Goal: Task Accomplishment & Management: Complete application form

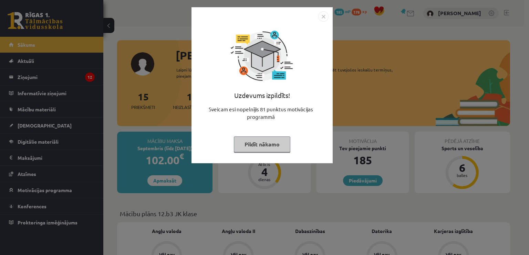
click at [327, 15] on img "Close" at bounding box center [323, 16] width 10 height 10
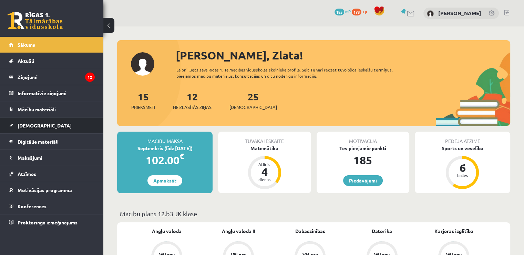
click at [25, 121] on link "[DEMOGRAPHIC_DATA]" at bounding box center [52, 126] width 86 height 16
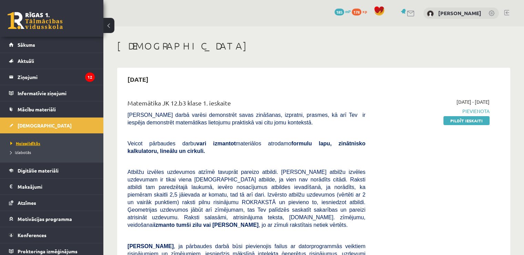
click at [21, 144] on span "Neizpildītās" at bounding box center [25, 144] width 30 height 6
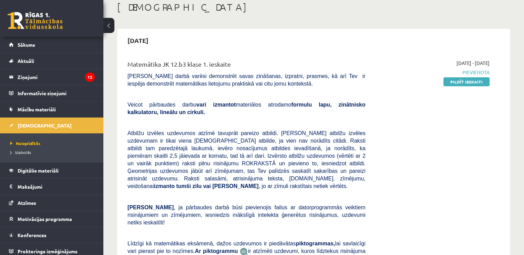
scroll to position [34, 0]
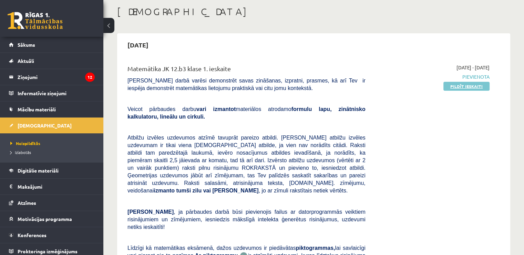
click at [451, 83] on link "Pildīt ieskaiti" at bounding box center [466, 86] width 46 height 9
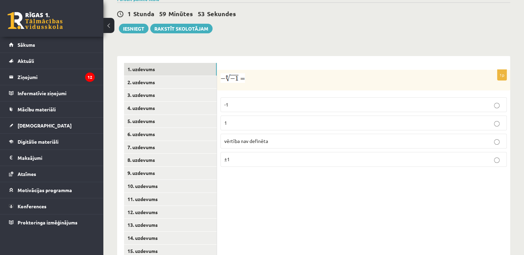
scroll to position [258, 0]
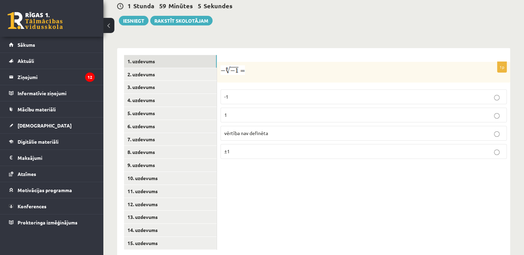
click at [271, 130] on p "vērtība nav definēta" at bounding box center [363, 133] width 279 height 7
click at [132, 68] on link "2. uzdevums" at bounding box center [170, 74] width 93 height 13
click at [143, 55] on link "1. uzdevums" at bounding box center [170, 61] width 93 height 13
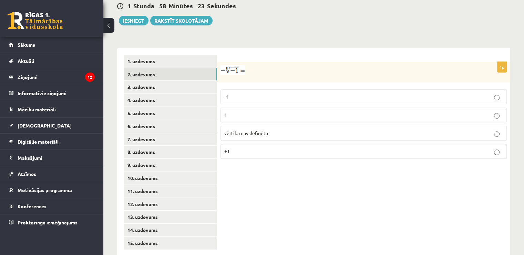
click at [140, 68] on link "2. uzdevums" at bounding box center [170, 74] width 93 height 13
click at [250, 94] on p "x 3 8 x 3 8" at bounding box center [363, 98] width 279 height 8
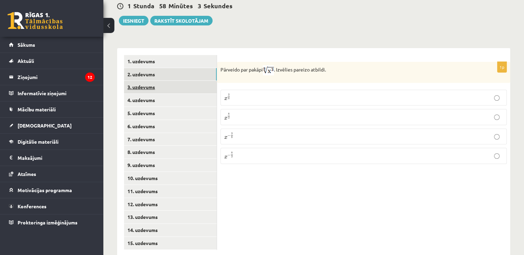
click at [168, 81] on link "3. uzdevums" at bounding box center [170, 87] width 93 height 13
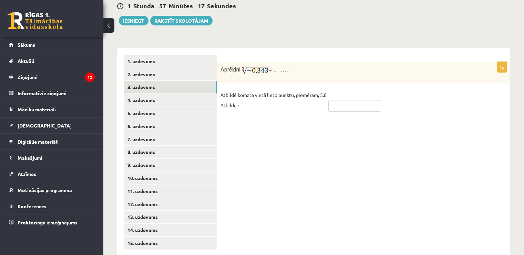
click at [332, 100] on input "text" at bounding box center [354, 106] width 52 height 12
type input "****"
click at [138, 94] on link "4. uzdevums" at bounding box center [170, 100] width 93 height 13
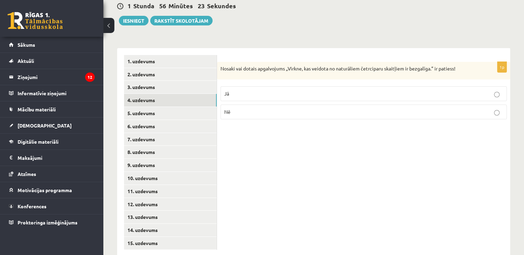
click at [258, 108] on p "Nē" at bounding box center [363, 111] width 279 height 7
click at [179, 107] on link "5. uzdevums" at bounding box center [170, 113] width 93 height 13
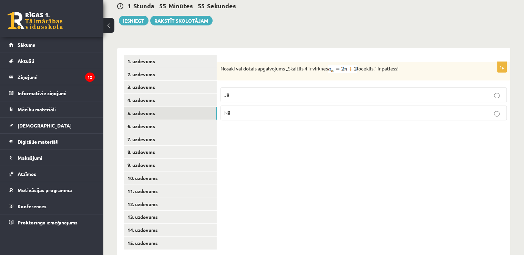
click at [299, 91] on p "Jā" at bounding box center [363, 94] width 279 height 7
click at [155, 120] on link "6. uzdevums" at bounding box center [170, 126] width 93 height 13
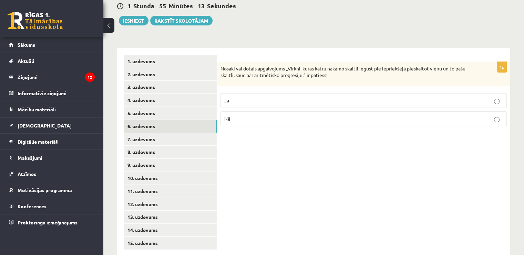
click at [283, 97] on p "Jā" at bounding box center [363, 100] width 279 height 7
click at [142, 133] on link "7. uzdevums" at bounding box center [170, 139] width 93 height 13
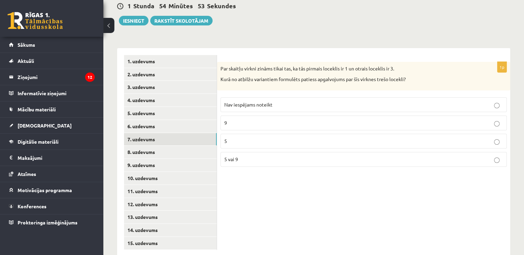
click at [378, 101] on p "Nav iespējams noteikt" at bounding box center [363, 104] width 279 height 7
click at [148, 146] on link "8. uzdevums" at bounding box center [170, 152] width 93 height 13
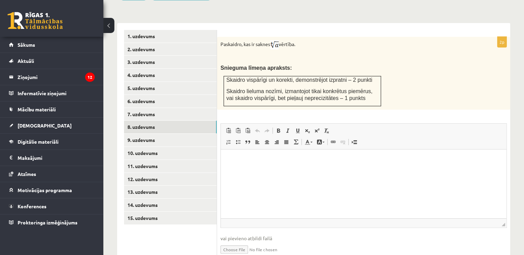
scroll to position [293, 0]
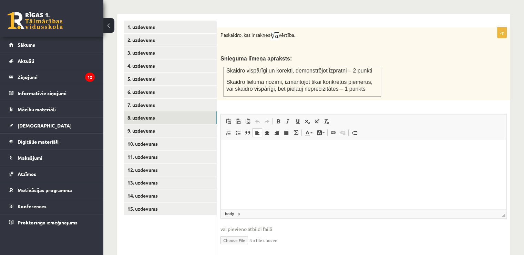
click at [241, 161] on html at bounding box center [363, 150] width 285 height 21
click at [318, 119] on span at bounding box center [317, 122] width 6 height 6
click at [349, 162] on html "**********" at bounding box center [363, 151] width 285 height 22
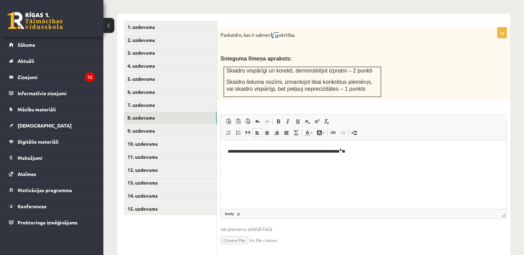
click at [378, 155] on html "**********" at bounding box center [363, 151] width 285 height 22
click at [312, 128] on link "Teksta krāsa" at bounding box center [308, 132] width 12 height 9
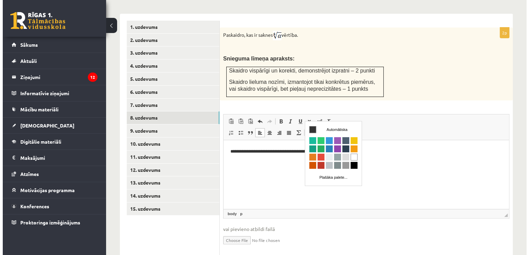
scroll to position [0, 0]
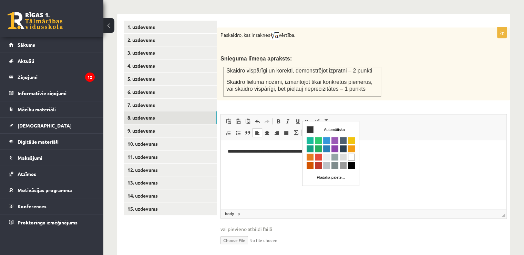
click at [312, 128] on link "Teksta krāsa" at bounding box center [308, 132] width 12 height 9
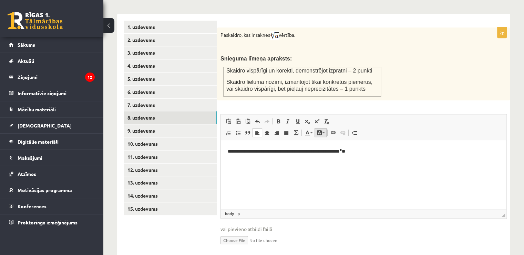
click at [321, 128] on link "Fona krāsa" at bounding box center [320, 132] width 12 height 9
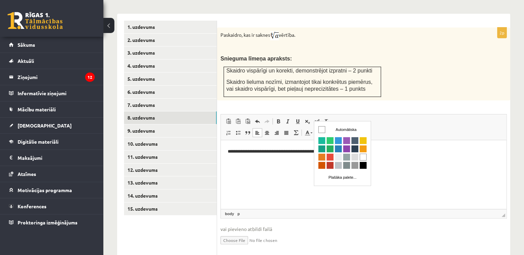
click at [321, 128] on link "Fona krāsa" at bounding box center [320, 132] width 12 height 9
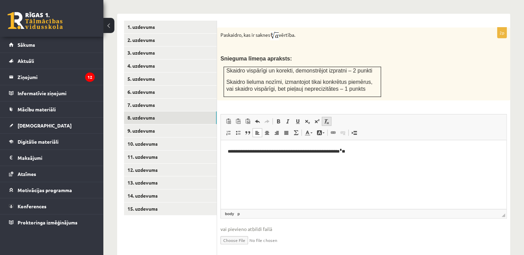
click at [331, 117] on link "Noņemt stilus" at bounding box center [327, 121] width 10 height 9
click at [329, 117] on link "Noņemt stilus" at bounding box center [327, 121] width 10 height 9
click at [326, 119] on span at bounding box center [327, 122] width 6 height 6
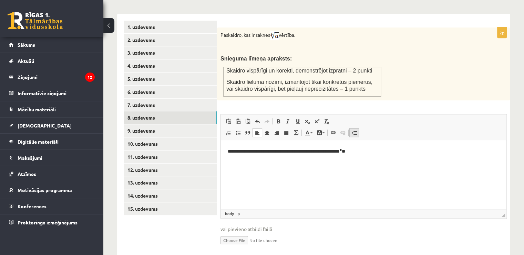
click at [354, 130] on span at bounding box center [354, 133] width 6 height 6
click at [254, 117] on link "Atcelt Klaviatūras saīsne vadīšanas taustiņš+Z" at bounding box center [257, 121] width 10 height 9
click at [254, 119] on span at bounding box center [257, 122] width 6 height 6
click at [297, 128] on link "Math" at bounding box center [296, 132] width 10 height 9
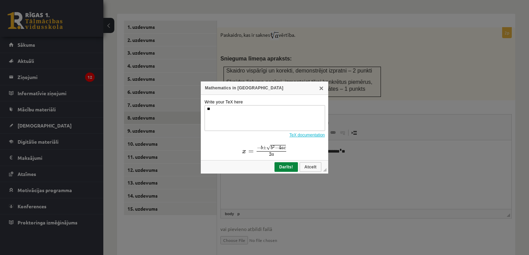
type textarea "*"
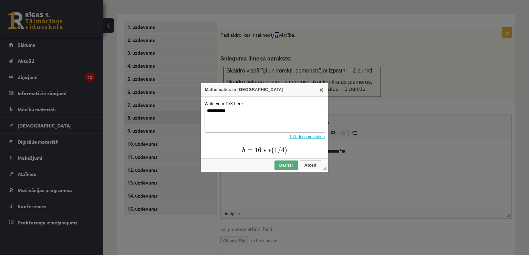
type textarea "**********"
click at [280, 169] on link "Darīts!" at bounding box center [285, 166] width 23 height 10
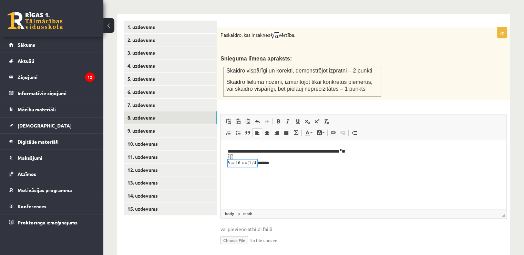
click at [250, 163] on img "logrīks math" at bounding box center [242, 173] width 29 height 29
click at [254, 117] on link "Atcelt Klaviatūras saīsne vadīšanas taustiņš+Z" at bounding box center [257, 121] width 10 height 9
click at [296, 128] on link "Math" at bounding box center [296, 132] width 10 height 9
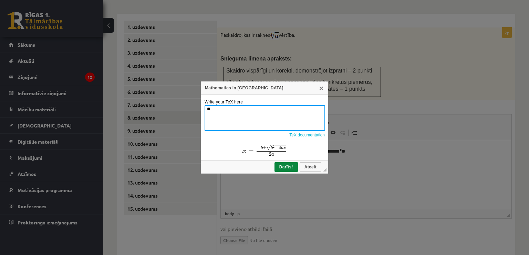
type textarea "*"
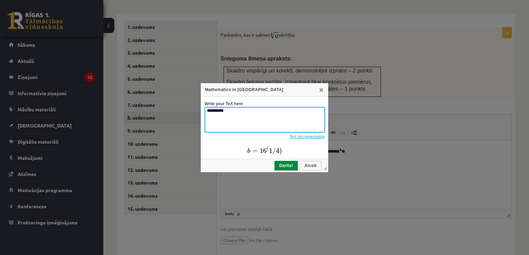
click at [217, 111] on textarea "**********" at bounding box center [265, 120] width 121 height 26
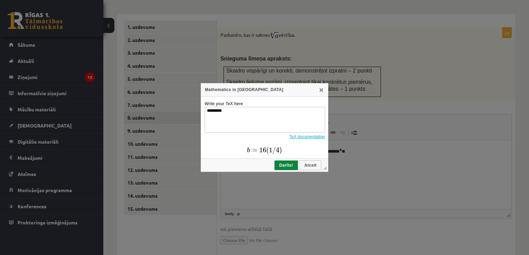
click at [317, 139] on link "TeX documentation" at bounding box center [306, 137] width 35 height 5
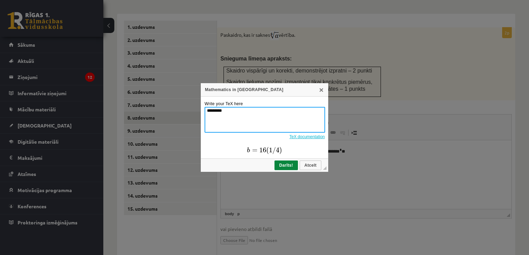
click at [215, 109] on textarea "*********" at bounding box center [265, 120] width 121 height 26
click at [236, 122] on textarea "**********" at bounding box center [265, 120] width 121 height 26
type textarea "*"
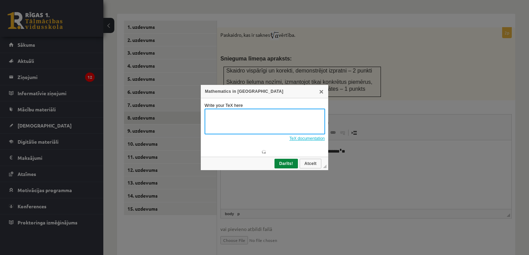
type textarea "*"
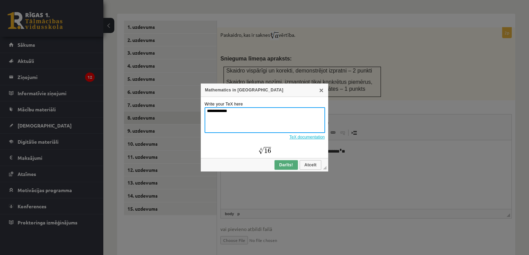
type textarea "**********"
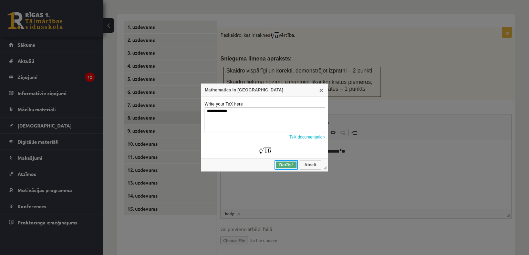
click at [293, 164] on span "Darīts!" at bounding box center [286, 165] width 22 height 5
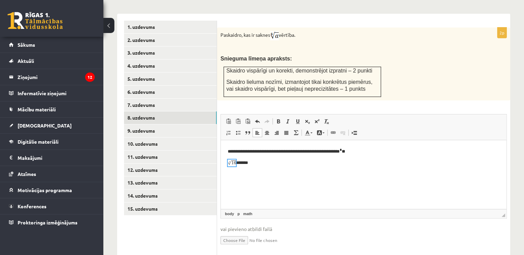
click at [284, 166] on p "*******" at bounding box center [364, 162] width 272 height 7
click at [297, 130] on span at bounding box center [296, 133] width 6 height 6
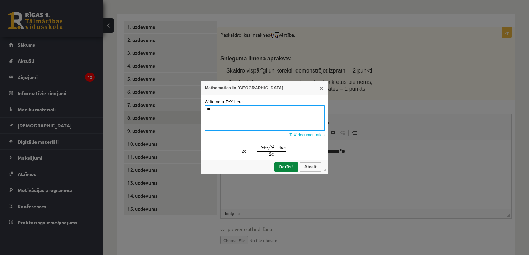
type textarea "*"
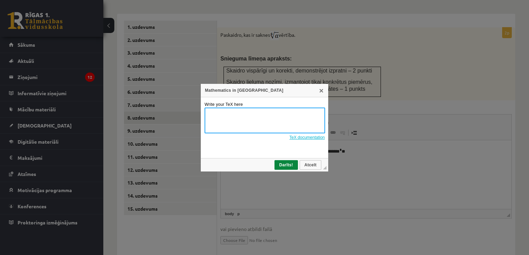
type textarea "*"
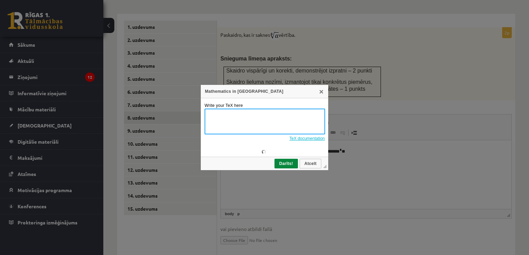
type textarea "*"
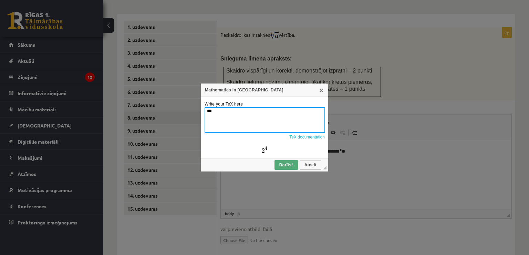
type textarea "***"
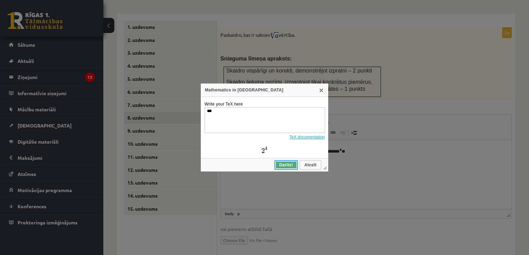
click at [284, 163] on span "Darīts!" at bounding box center [286, 165] width 22 height 5
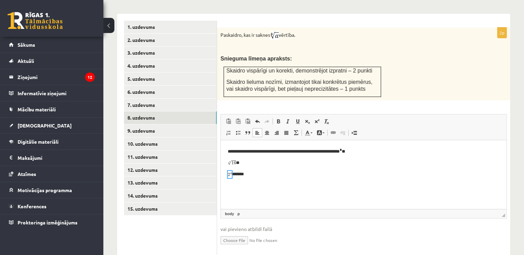
click at [284, 179] on html "**********" at bounding box center [363, 162] width 285 height 45
click at [164, 125] on link "9. uzdevums" at bounding box center [170, 131] width 93 height 13
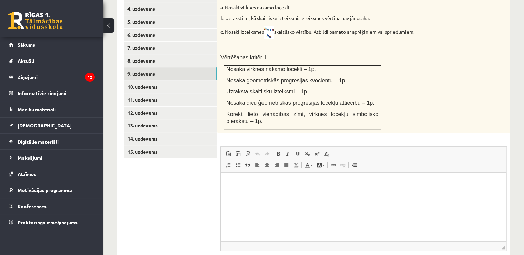
scroll to position [362, 0]
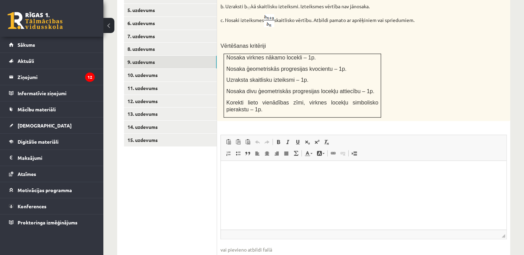
click at [185, 191] on ul "1. uzdevums 2. uzdevums 3. uzdevums 4. uzdevums 5. uzdevums 6. uzdevums 7. uzde…" at bounding box center [170, 115] width 93 height 326
click at [222, 182] on html at bounding box center [363, 171] width 285 height 21
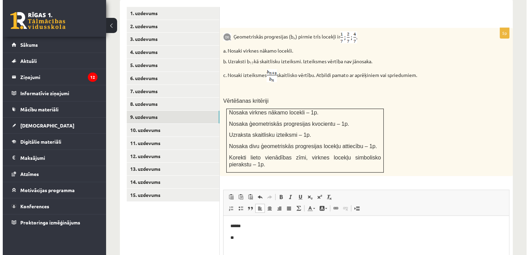
scroll to position [327, 0]
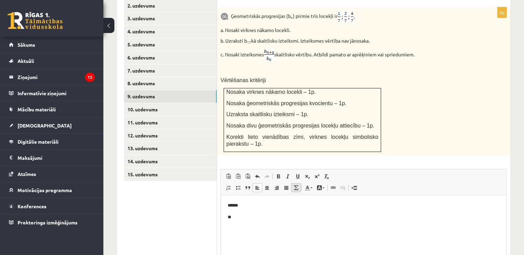
click at [296, 185] on span at bounding box center [296, 188] width 6 height 6
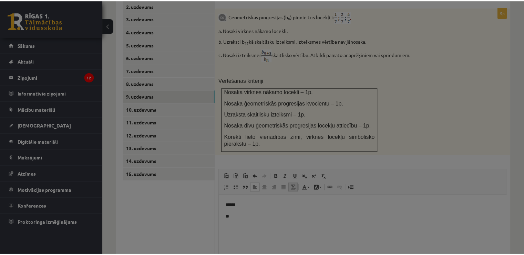
scroll to position [0, 0]
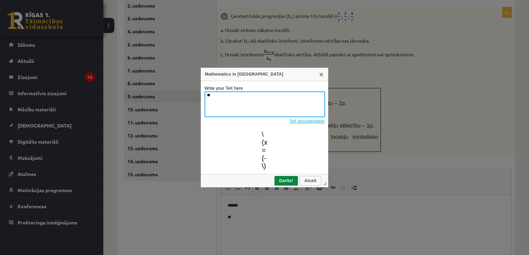
type textarea "*"
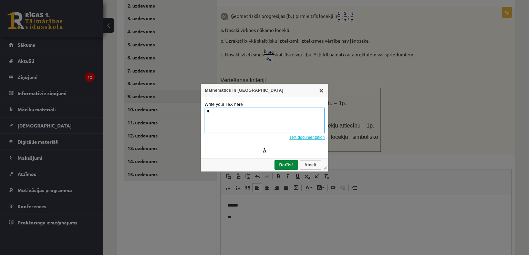
type textarea "*"
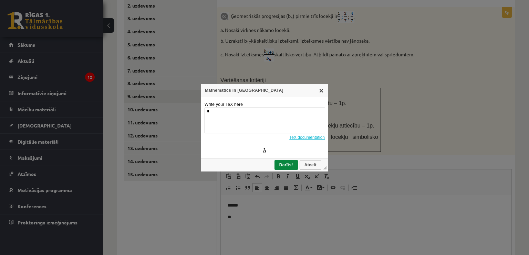
click at [322, 90] on link "X" at bounding box center [322, 91] width 6 height 6
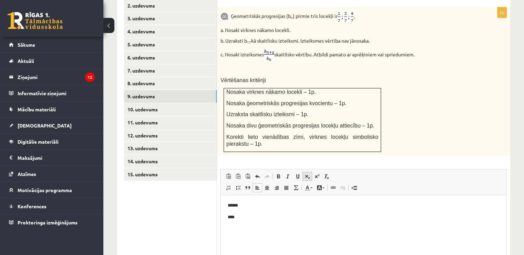
click at [305, 174] on span at bounding box center [307, 177] width 6 height 6
click at [310, 172] on link "Apakšraksts" at bounding box center [307, 176] width 10 height 9
click at [242, 217] on p "**********" at bounding box center [364, 218] width 272 height 8
click at [258, 220] on p "**********" at bounding box center [364, 218] width 272 height 8
click at [319, 172] on link "Augšraksts" at bounding box center [317, 176] width 10 height 9
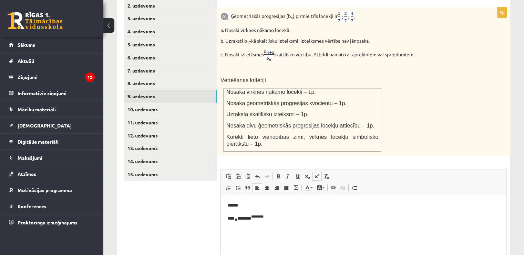
click at [281, 220] on p "**** ** ******** *********" at bounding box center [364, 218] width 272 height 9
click at [316, 174] on span at bounding box center [317, 177] width 6 height 6
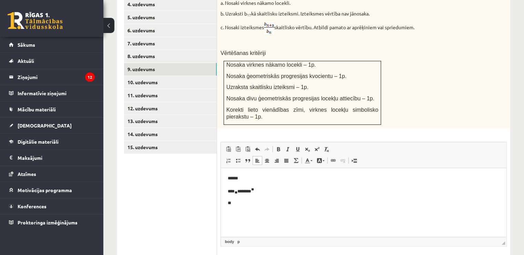
scroll to position [389, 0]
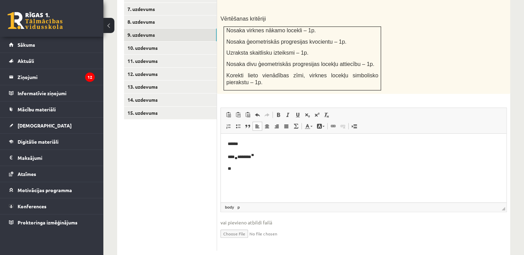
click at [245, 227] on input "file" at bounding box center [363, 234] width 286 height 14
click at [247, 227] on input "file" at bounding box center [363, 234] width 286 height 14
type input "**********"
click at [254, 241] on link "Iesniegtā atbilde" at bounding box center [238, 244] width 37 height 7
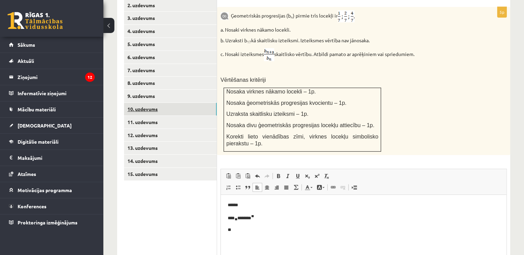
click at [164, 103] on link "10. uzdevums" at bounding box center [170, 109] width 93 height 13
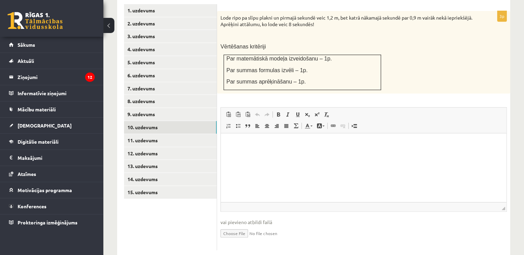
scroll to position [0, 0]
click at [166, 108] on link "9. uzdevums" at bounding box center [170, 114] width 93 height 13
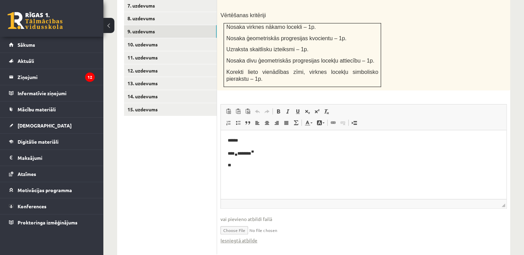
scroll to position [396, 0]
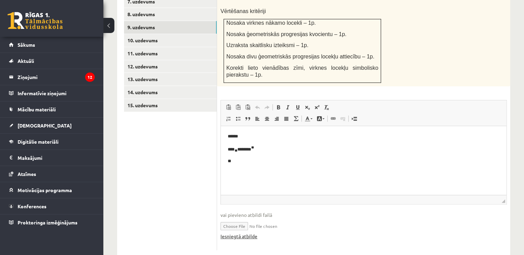
click at [243, 233] on link "Iesniegtā atbilde" at bounding box center [238, 236] width 37 height 7
click at [242, 233] on link "Iesniegtā atbilde" at bounding box center [238, 236] width 37 height 7
click at [145, 34] on link "10. uzdevums" at bounding box center [170, 40] width 93 height 13
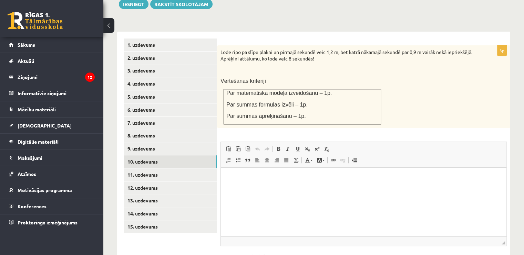
scroll to position [309, 0]
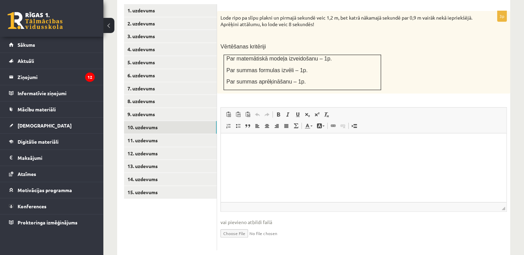
click at [233, 226] on input "file" at bounding box center [363, 233] width 286 height 14
type input "**********"
click at [247, 240] on link "Iesniegtā atbilde" at bounding box center [238, 243] width 37 height 7
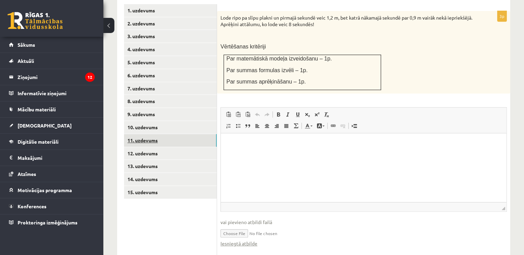
click at [144, 134] on link "11. uzdevums" at bounding box center [170, 140] width 93 height 13
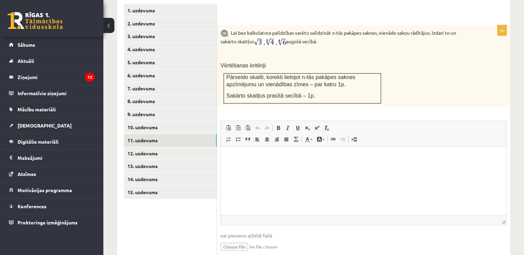
scroll to position [0, 0]
click at [265, 166] on html at bounding box center [363, 157] width 285 height 21
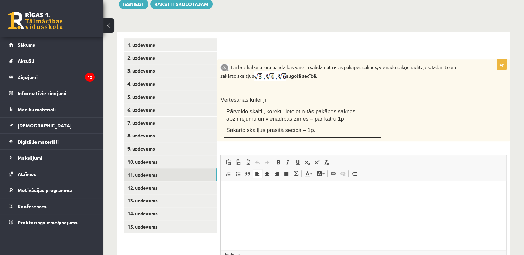
scroll to position [309, 0]
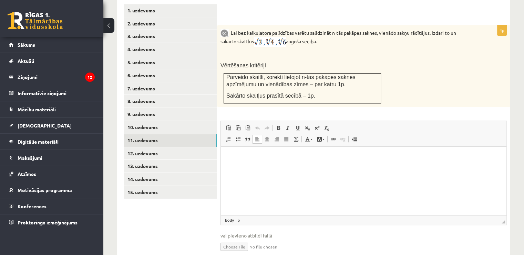
click at [242, 240] on input "file" at bounding box center [363, 247] width 286 height 14
type input "**********"
click at [231, 254] on link "Iesniegtā atbilde" at bounding box center [238, 257] width 37 height 7
click at [153, 147] on link "12. uzdevums" at bounding box center [170, 153] width 93 height 13
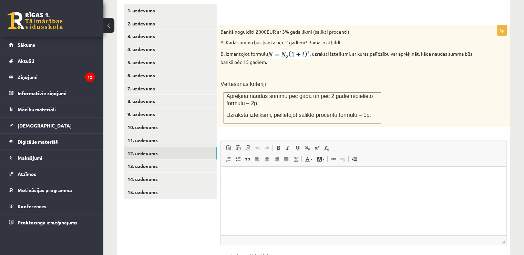
scroll to position [0, 0]
type input "**********"
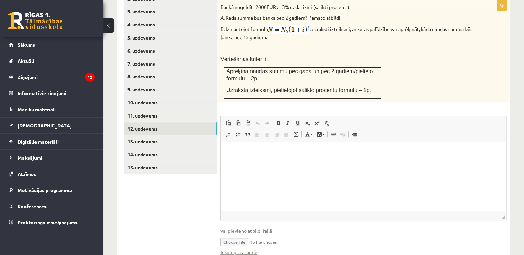
scroll to position [350, 0]
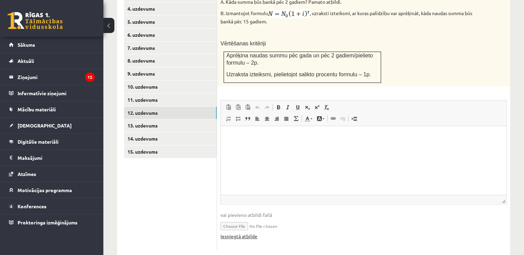
click at [237, 233] on link "Iesniegtā atbilde" at bounding box center [238, 236] width 37 height 7
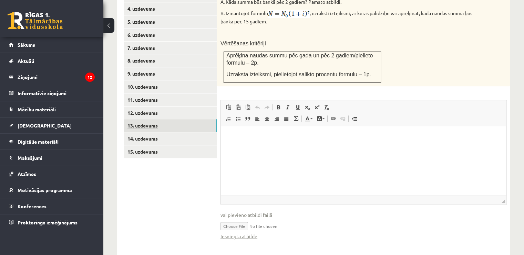
click at [144, 119] on link "13. uzdevums" at bounding box center [170, 125] width 93 height 13
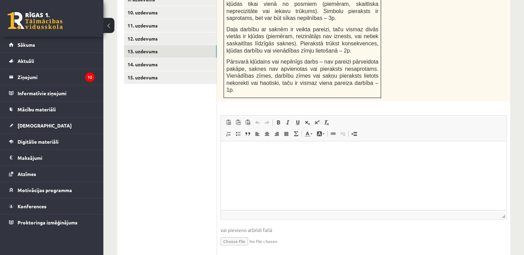
scroll to position [425, 0]
click at [228, 234] on input "file" at bounding box center [363, 241] width 286 height 14
type input "**********"
click at [243, 248] on link "Iesniegtā atbilde" at bounding box center [238, 251] width 37 height 7
click at [151, 58] on link "14. uzdevums" at bounding box center [170, 64] width 93 height 13
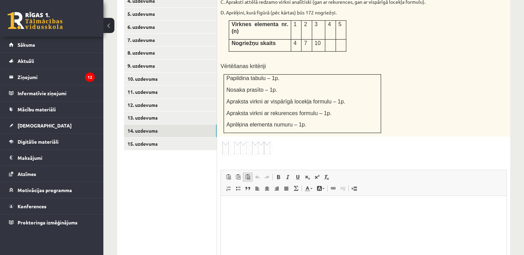
scroll to position [413, 0]
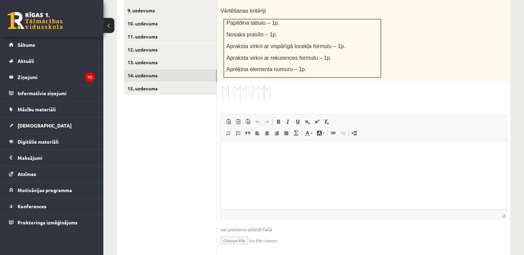
click at [242, 233] on input "file" at bounding box center [363, 240] width 286 height 14
type input "**********"
click at [242, 248] on link "Iesniegtā atbilde" at bounding box center [238, 251] width 37 height 7
click at [142, 82] on link "15. uzdevums" at bounding box center [170, 88] width 93 height 13
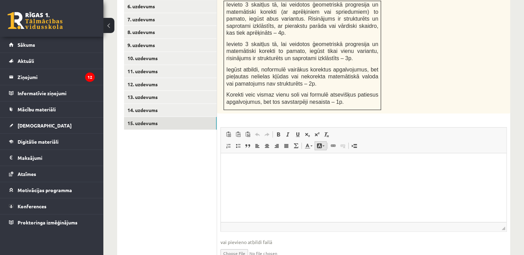
scroll to position [398, 0]
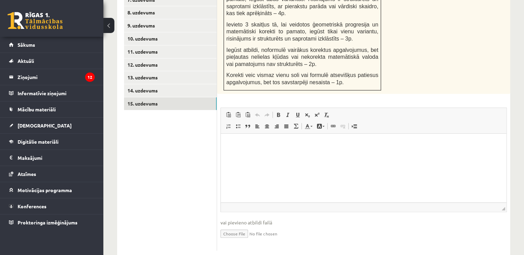
click at [244, 227] on input "file" at bounding box center [363, 234] width 286 height 14
type input "**********"
click at [243, 231] on fieldset "Rich Text Editor, wiswyg-editor-user-answer-47025003124340 Redaktora rīkjoslas …" at bounding box center [363, 181] width 286 height 147
click at [244, 241] on link "Iesniegtā atbilde" at bounding box center [238, 244] width 37 height 7
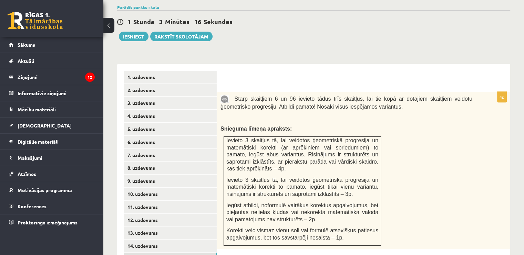
scroll to position [198, 0]
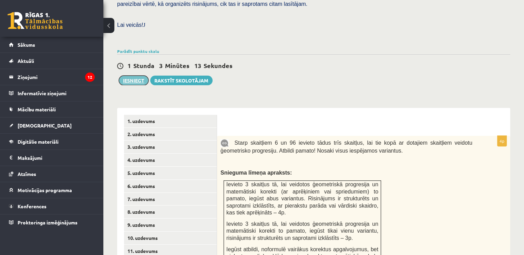
click at [133, 76] on button "Iesniegt" at bounding box center [134, 81] width 30 height 10
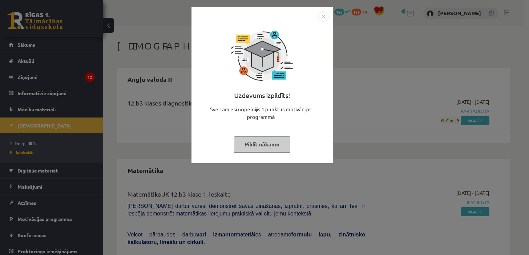
click at [377, 121] on div "Uzdevums izpildīts! Sveicam esi nopelnījis 1 punktus motivācijas programmā Pild…" at bounding box center [264, 127] width 529 height 255
